Goal: Task Accomplishment & Management: Use online tool/utility

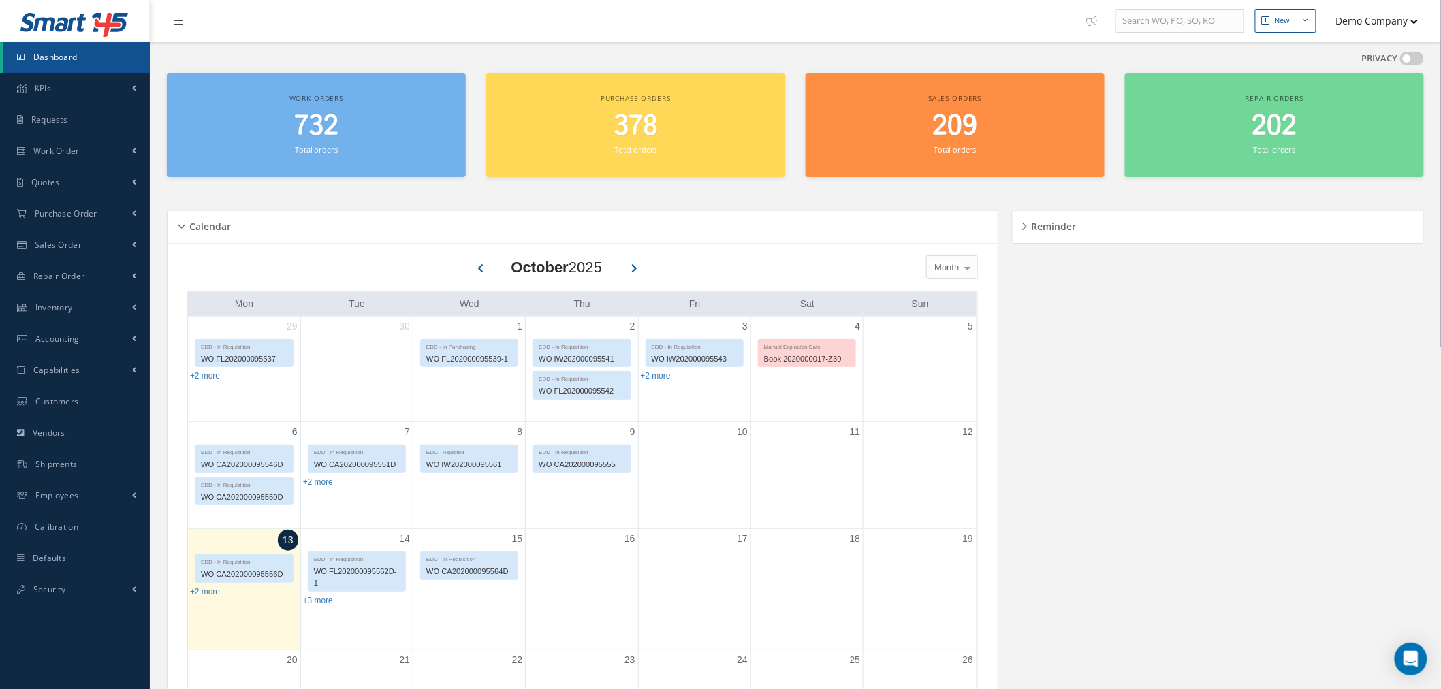
click at [1403, 24] on button "Demo Company" at bounding box center [1370, 20] width 95 height 27
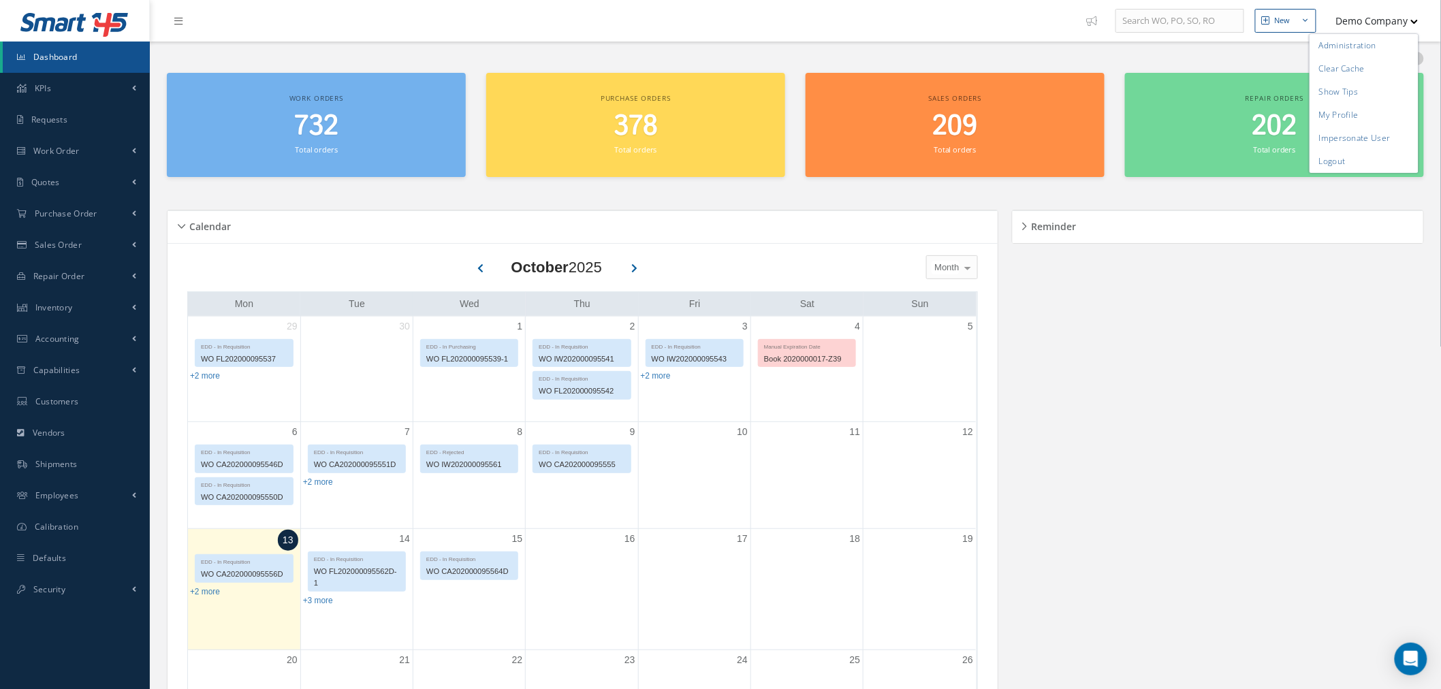
click at [1060, 59] on div "PRIVACY" at bounding box center [795, 62] width 1257 height 21
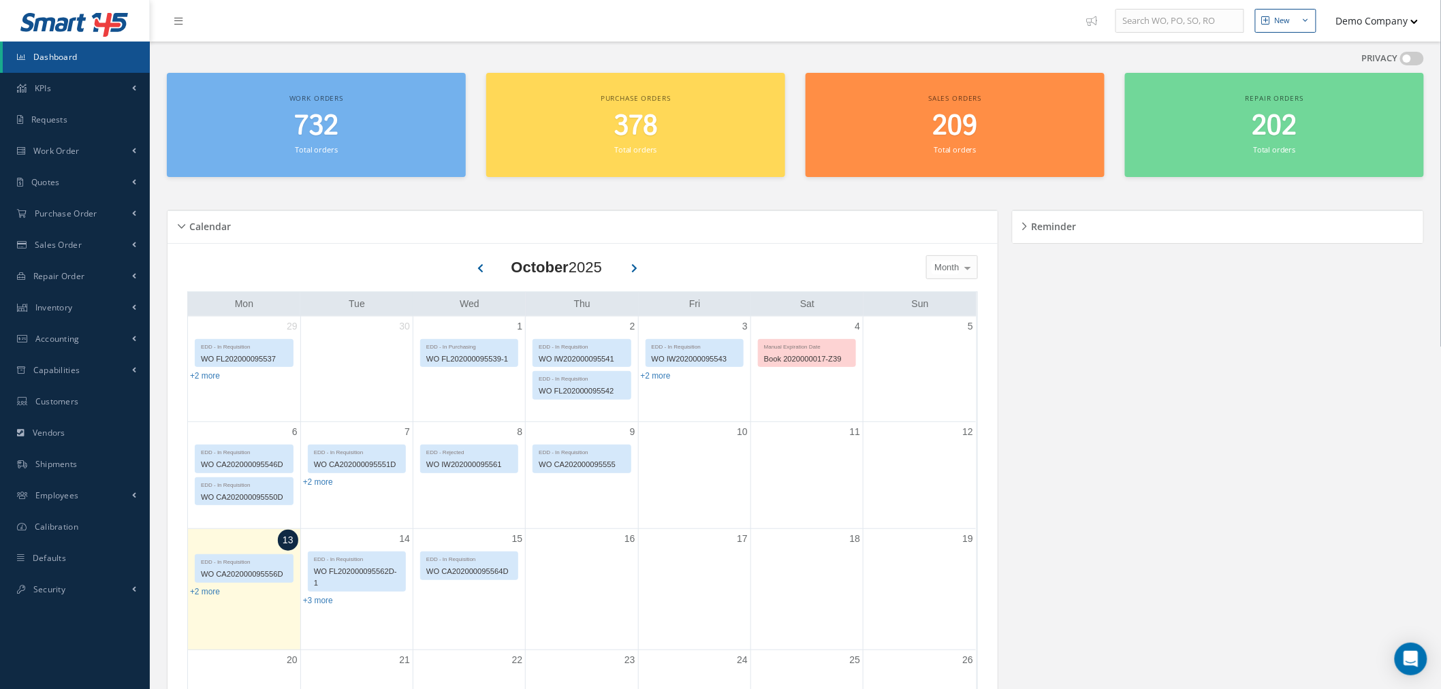
click at [1375, 30] on button "Demo Company" at bounding box center [1370, 20] width 95 height 27
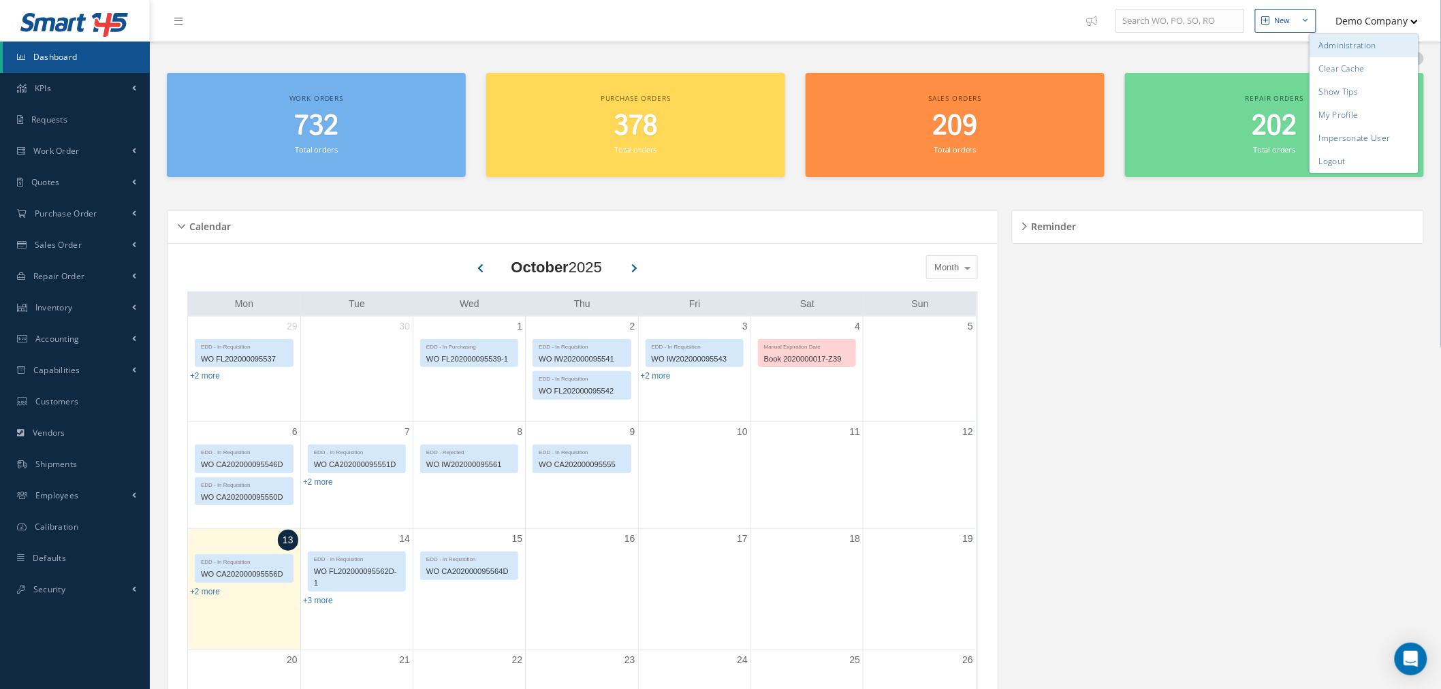
click at [1358, 48] on link "Administration" at bounding box center [1363, 45] width 109 height 23
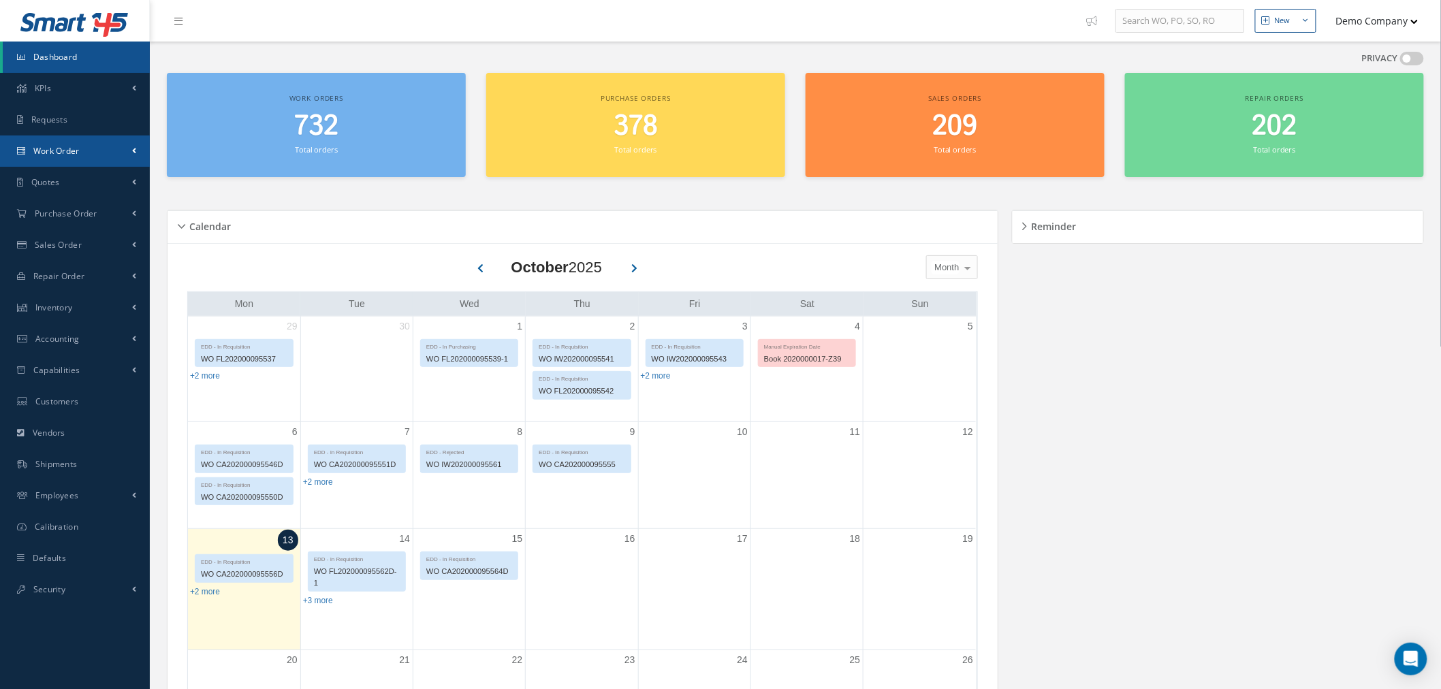
click at [91, 151] on link "Work Order" at bounding box center [75, 150] width 150 height 31
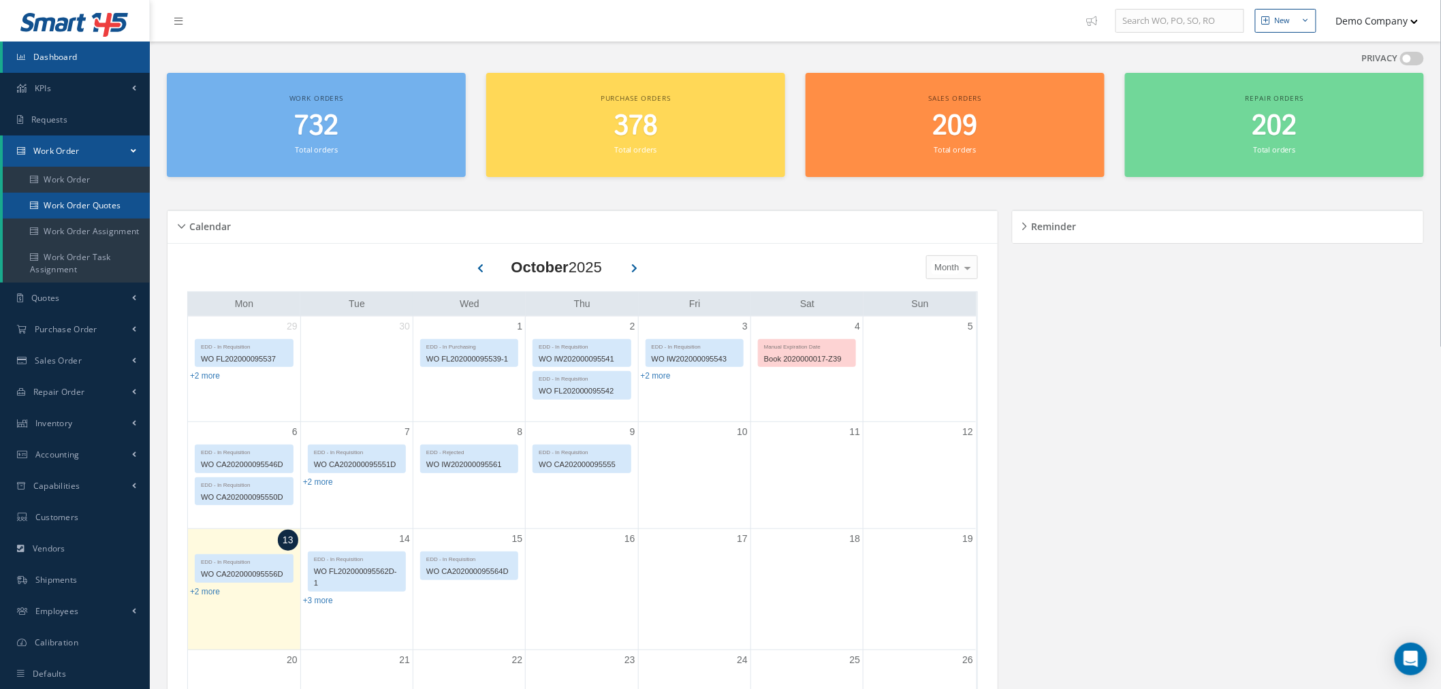
drag, startPoint x: 103, startPoint y: 206, endPoint x: 101, endPoint y: 198, distance: 8.6
click at [103, 206] on link "Work Order Quotes" at bounding box center [76, 206] width 147 height 26
click at [96, 180] on link "Work Order" at bounding box center [76, 180] width 147 height 26
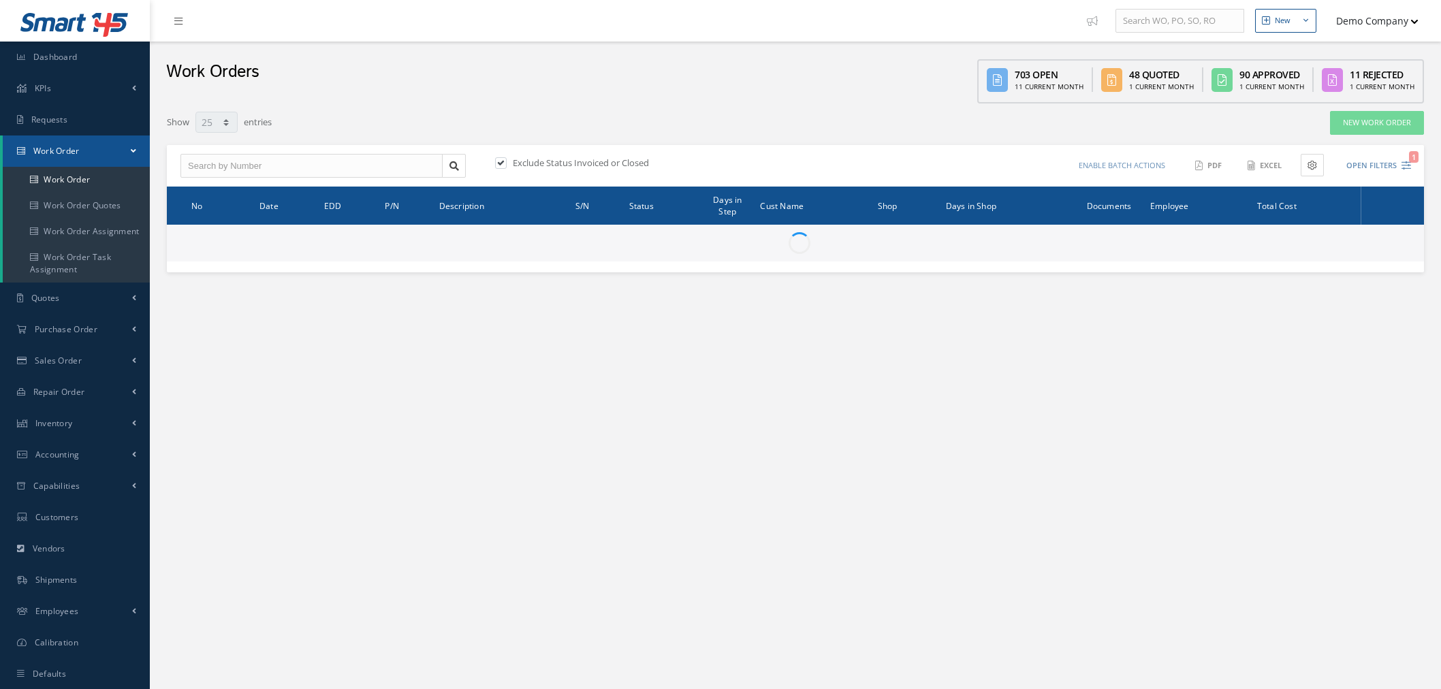
select select "25"
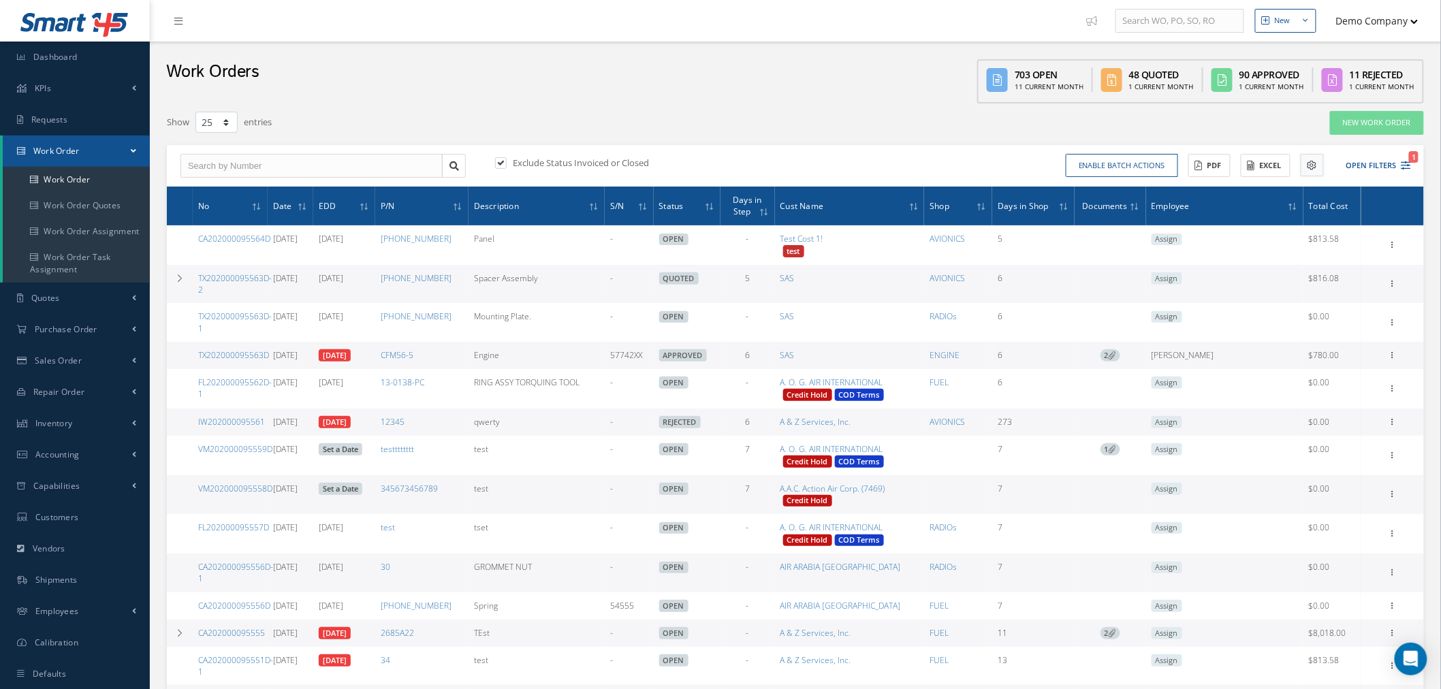
click at [1316, 166] on icon at bounding box center [1312, 166] width 10 height 10
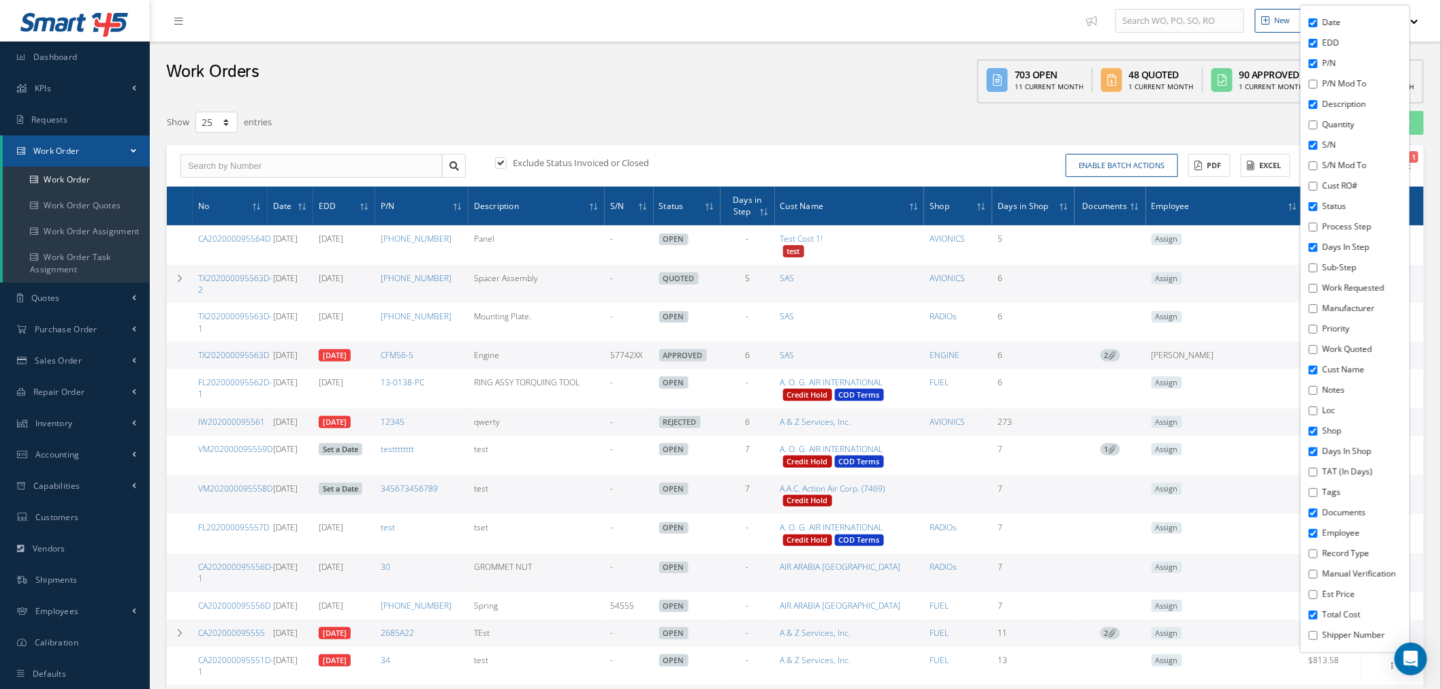
click at [1314, 225] on input "Process Step" at bounding box center [1313, 227] width 9 height 9
checkbox input "true"
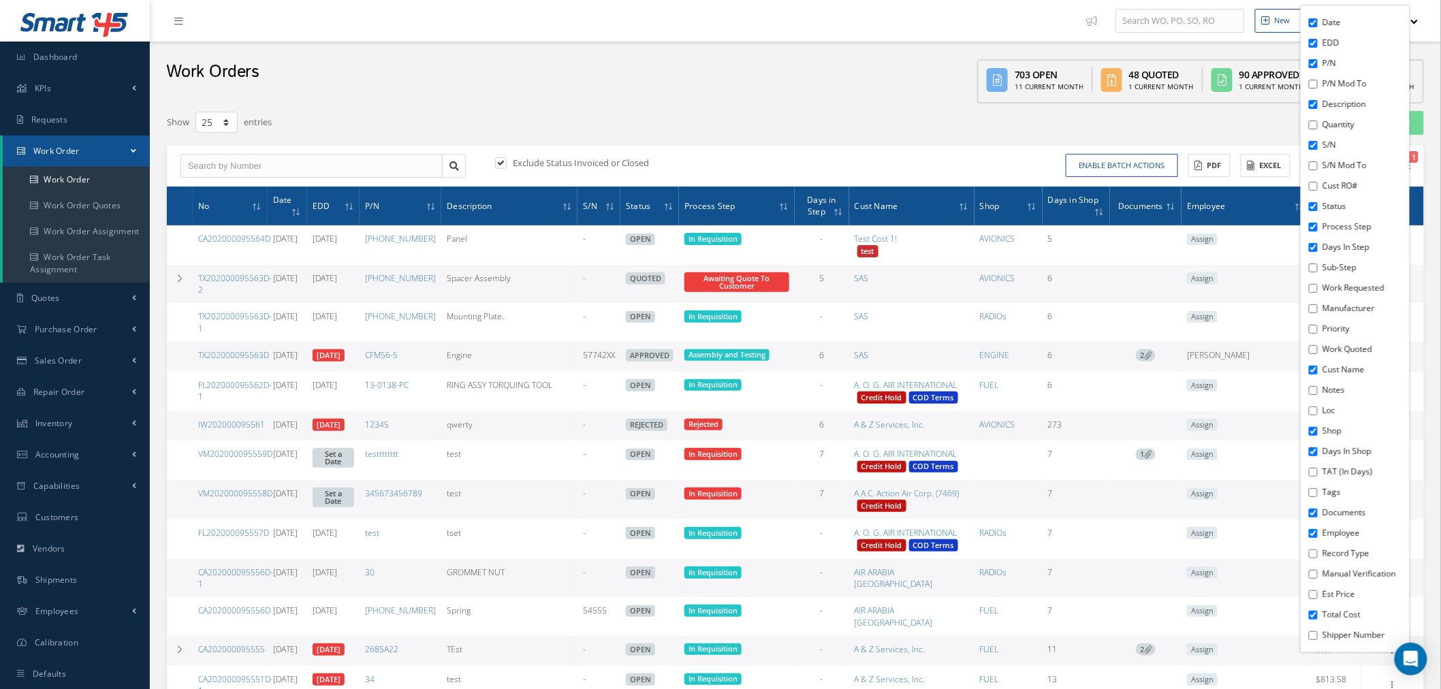
click at [786, 104] on div "Show 10 25 50 100 entries New Work Order Exclude Status Invoiced or Closed Enab…" at bounding box center [795, 674] width 1270 height 1142
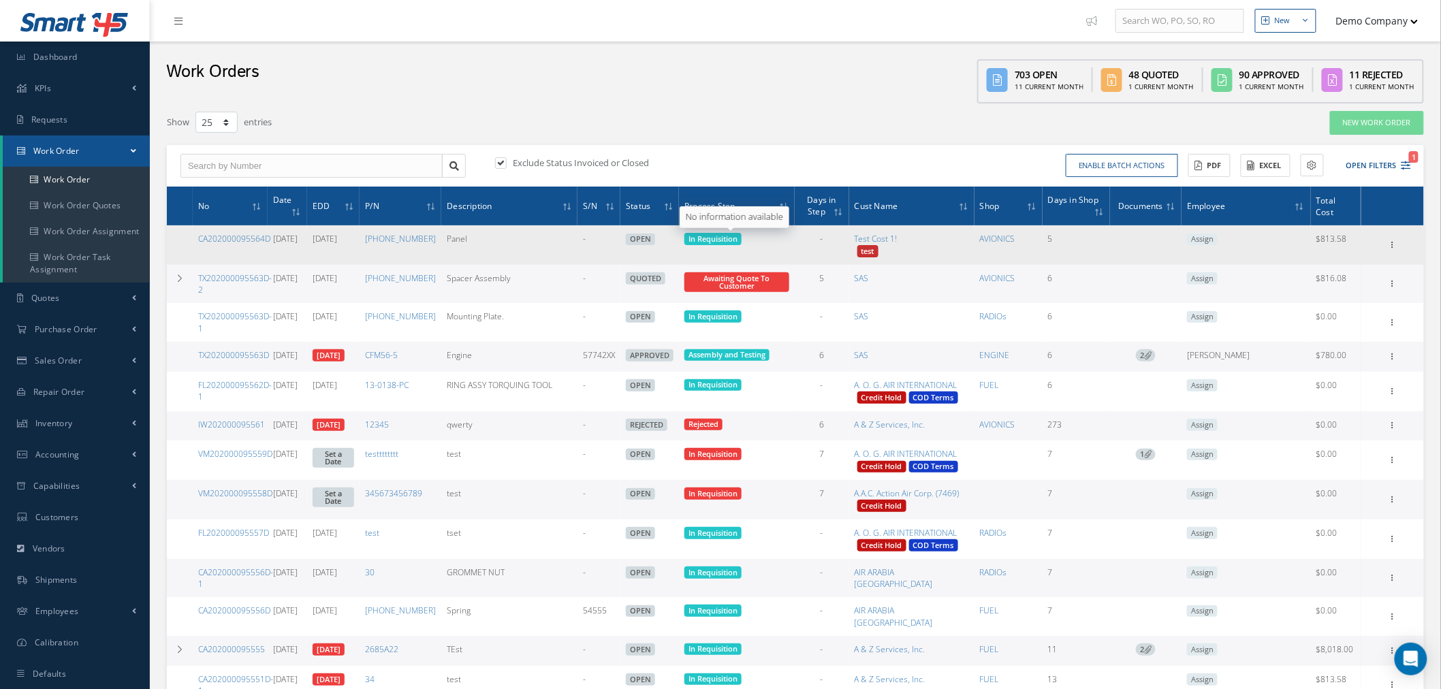
click at [737, 235] on span "In Requisition" at bounding box center [712, 239] width 49 height 10
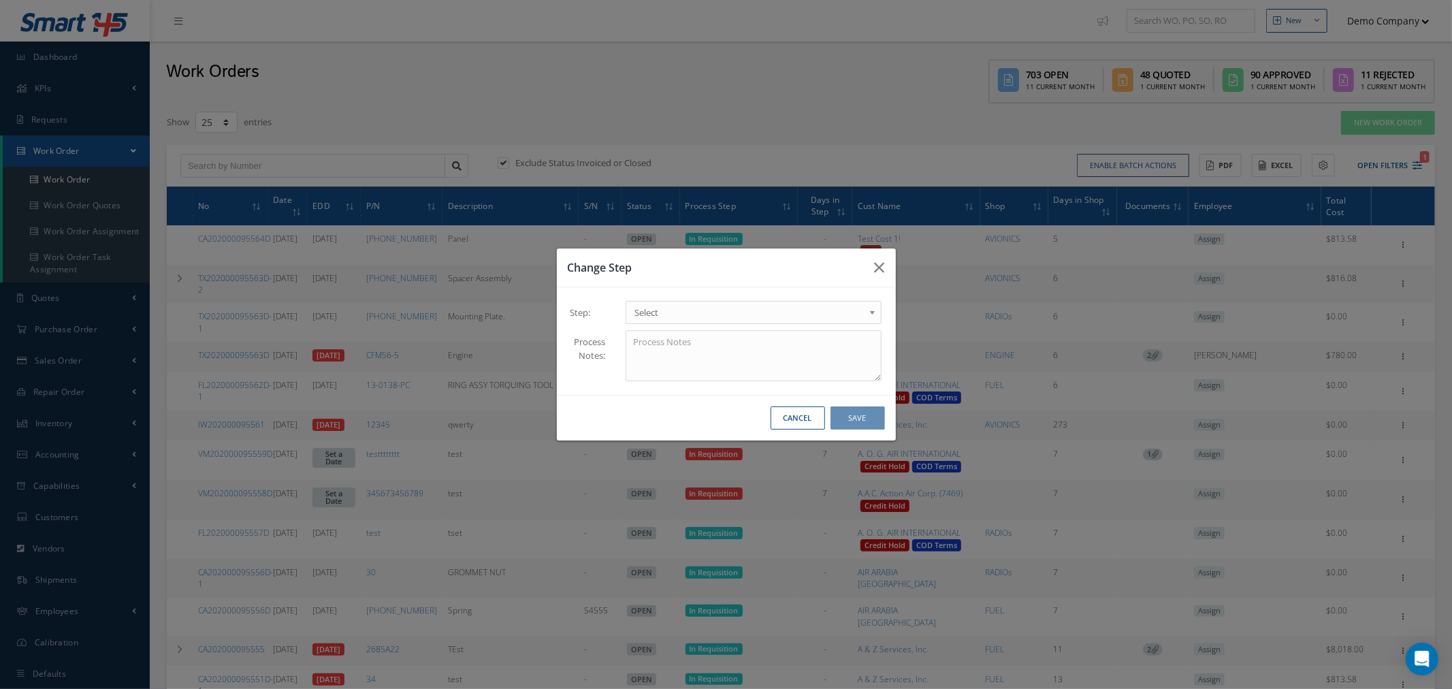
click at [679, 304] on span "Select" at bounding box center [750, 312] width 230 height 16
click at [855, 418] on button "Save" at bounding box center [858, 418] width 54 height 24
